Goal: Transaction & Acquisition: Purchase product/service

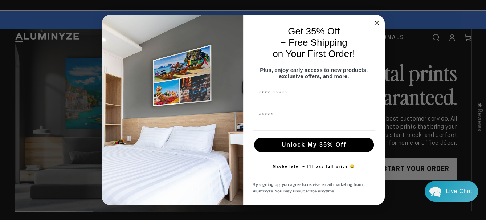
click at [376, 21] on circle "Close dialog" at bounding box center [376, 23] width 8 height 8
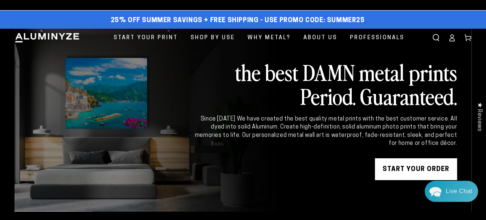
click at [409, 168] on link "START YOUR Order" at bounding box center [416, 169] width 82 height 22
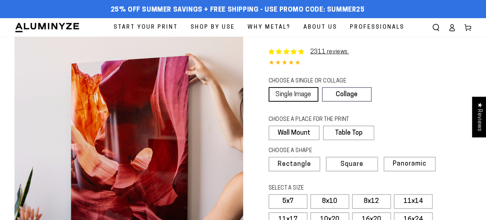
select select "**********"
click at [284, 94] on link "Single Image" at bounding box center [293, 94] width 50 height 15
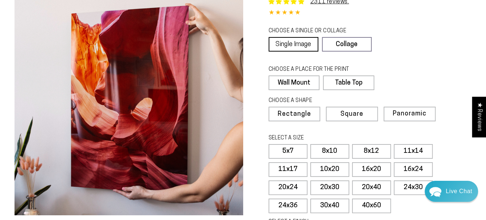
scroll to position [73, 0]
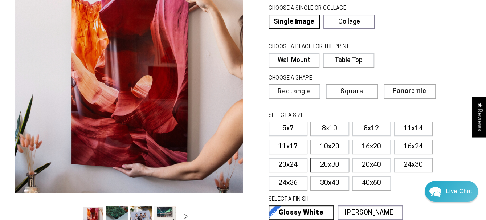
click at [325, 161] on label "20x30" at bounding box center [329, 165] width 39 height 15
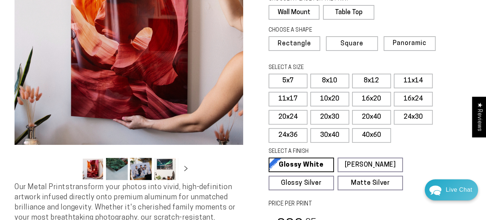
scroll to position [109, 0]
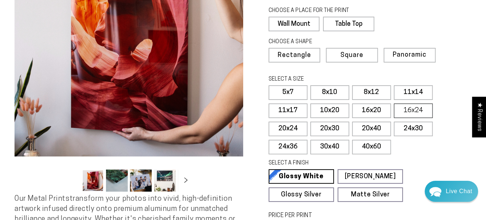
click at [407, 109] on label "16x24" at bounding box center [413, 110] width 39 height 15
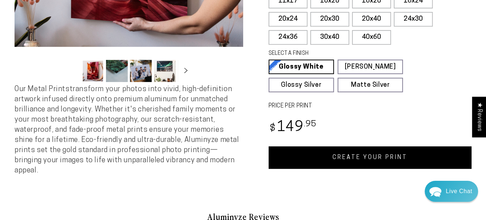
scroll to position [254, 0]
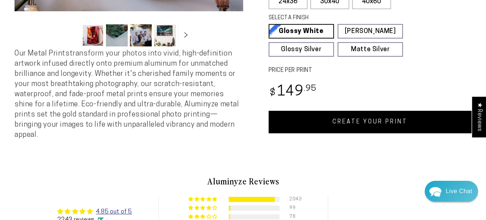
click at [380, 116] on link "CREATE YOUR PRINT" at bounding box center [369, 122] width 203 height 22
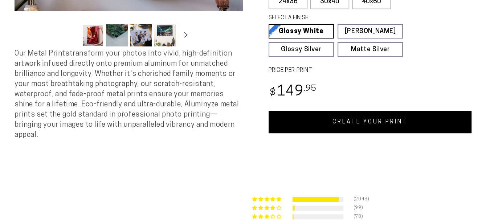
select select "**********"
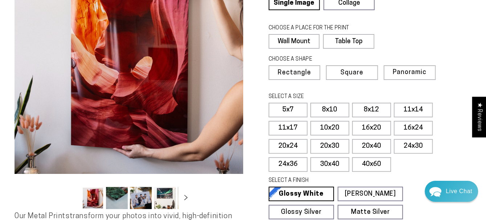
scroll to position [73, 0]
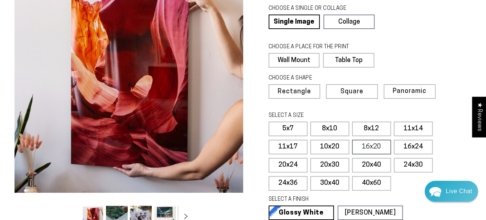
click at [371, 146] on label "16x20" at bounding box center [371, 147] width 39 height 15
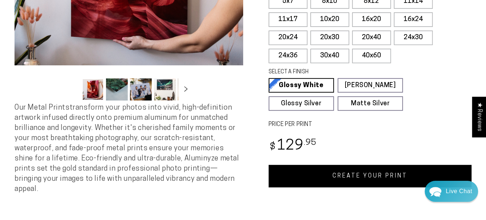
scroll to position [218, 0]
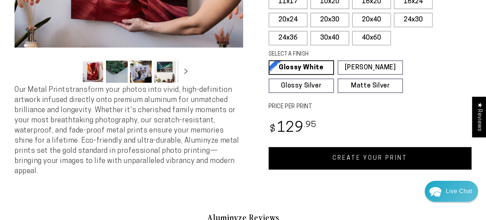
click at [387, 154] on link "CREATE YOUR PRINT" at bounding box center [369, 158] width 203 height 22
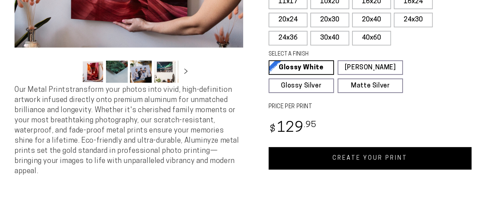
select select "**********"
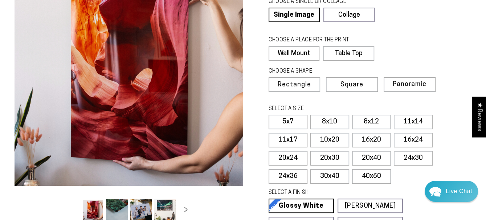
scroll to position [73, 0]
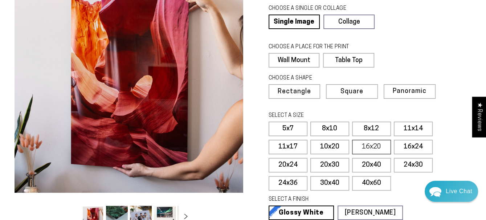
click at [370, 140] on label "16x20" at bounding box center [371, 147] width 39 height 15
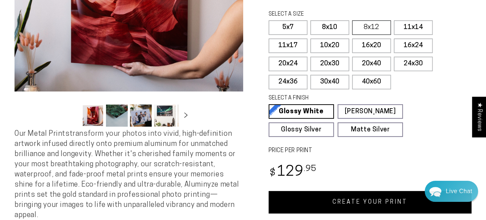
scroll to position [218, 0]
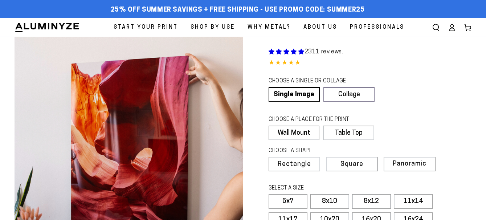
scroll to position [218, 0]
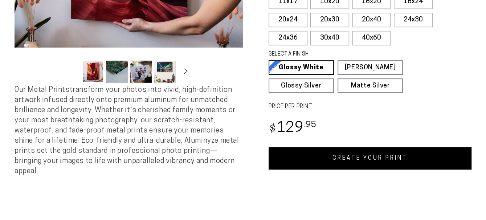
select select "**********"
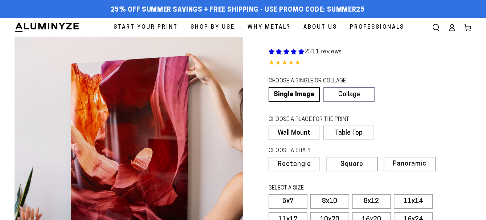
scroll to position [218, 0]
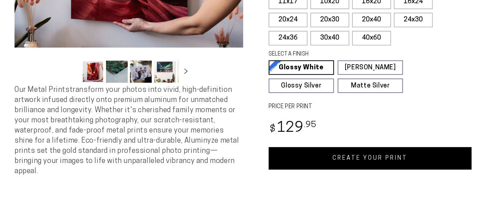
select select "**********"
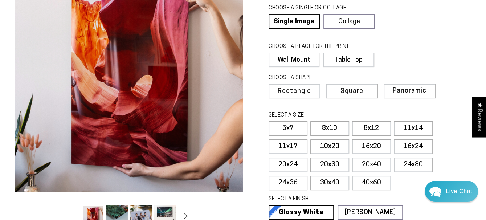
scroll to position [73, 0]
click at [368, 144] on label "16x20" at bounding box center [371, 147] width 39 height 15
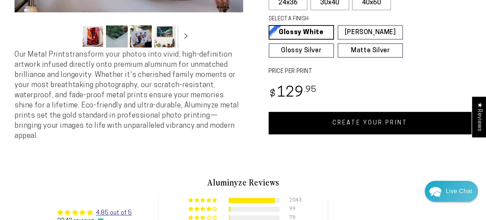
scroll to position [254, 0]
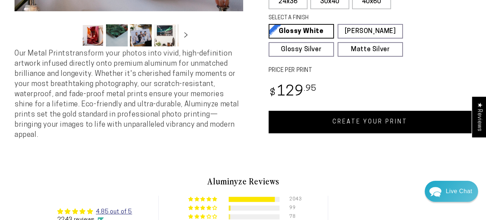
click at [371, 123] on link "CREATE YOUR PRINT" at bounding box center [369, 122] width 203 height 22
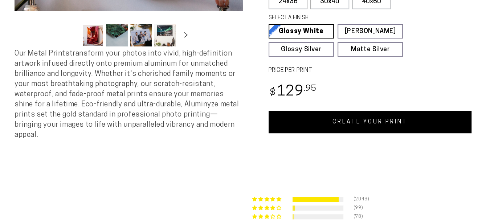
select select "**********"
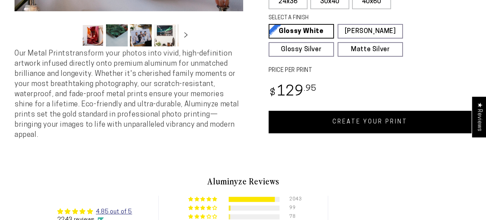
select select "**********"
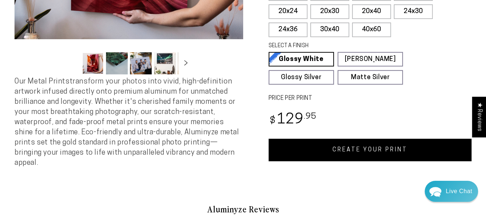
scroll to position [145, 0]
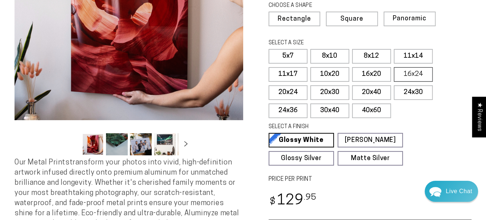
click at [402, 68] on label "16x24" at bounding box center [413, 74] width 39 height 15
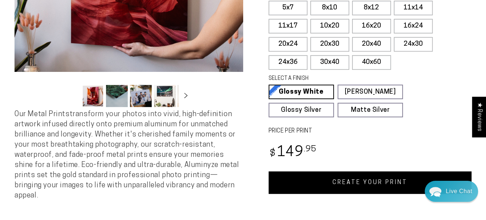
scroll to position [218, 0]
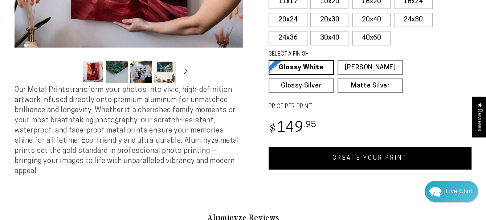
click at [393, 155] on link "CREATE YOUR PRINT" at bounding box center [369, 158] width 203 height 22
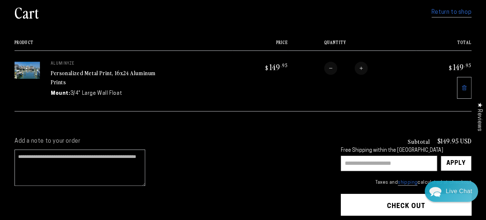
scroll to position [73, 0]
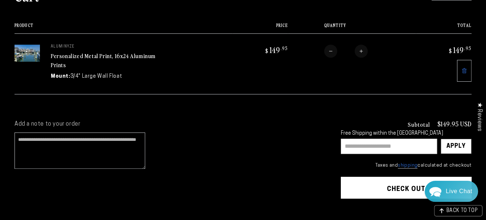
click at [376, 142] on input "text" at bounding box center [389, 146] width 96 height 15
type input "********"
click at [454, 141] on div "Apply" at bounding box center [455, 146] width 19 height 15
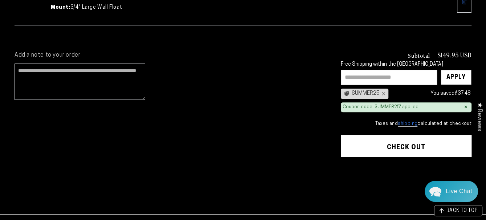
scroll to position [145, 0]
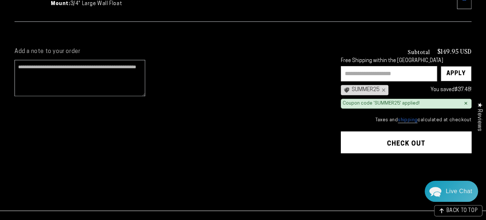
click at [384, 138] on button "Check out" at bounding box center [406, 142] width 131 height 22
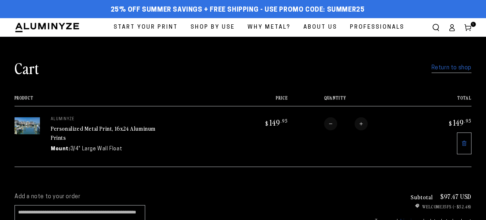
scroll to position [145, 0]
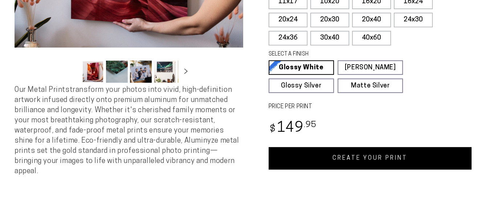
select select "**********"
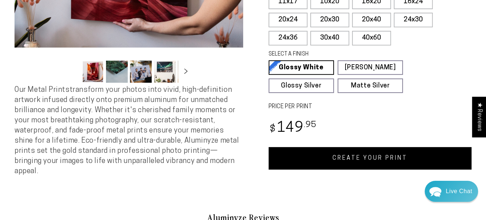
click at [343, 153] on link "CREATE YOUR PRINT" at bounding box center [369, 158] width 203 height 22
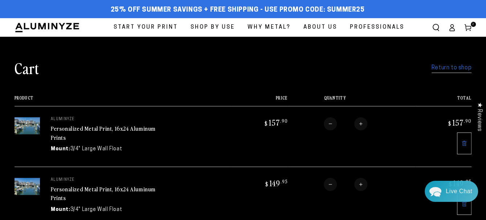
click at [329, 183] on button "Decrease quantity for Personalized Metal Print, 16x24 Aluminum Prints" at bounding box center [330, 184] width 13 height 13
type input "*"
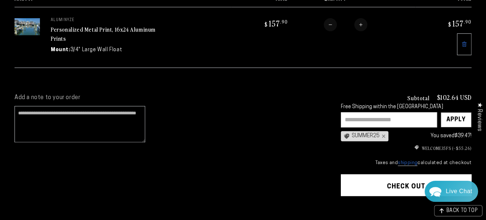
scroll to position [109, 0]
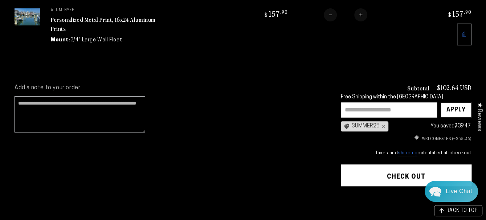
click at [399, 170] on button "Check out" at bounding box center [406, 175] width 131 height 22
